Goal: Information Seeking & Learning: Understand process/instructions

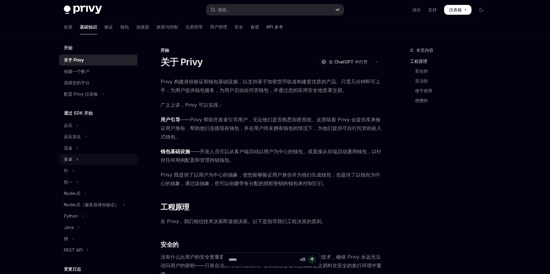
click at [86, 161] on button "安卓" at bounding box center [98, 159] width 79 height 11
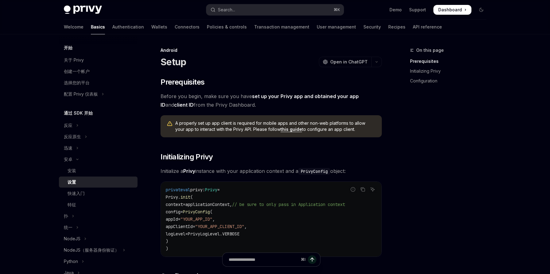
type textarea "*"
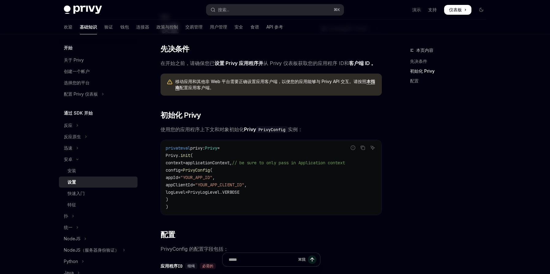
scroll to position [226, 0]
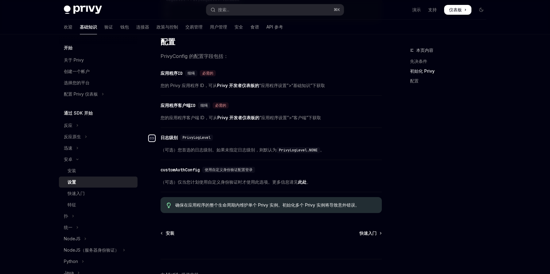
click at [153, 140] on icon "导航至标题" at bounding box center [152, 139] width 4 height 4
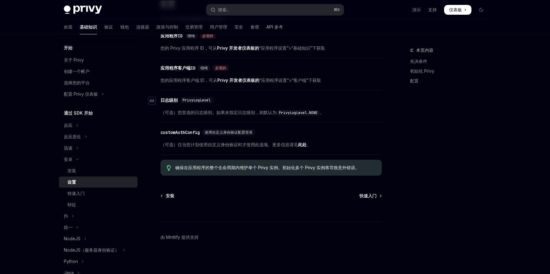
scroll to position [267, 0]
